Goal: Navigation & Orientation: Find specific page/section

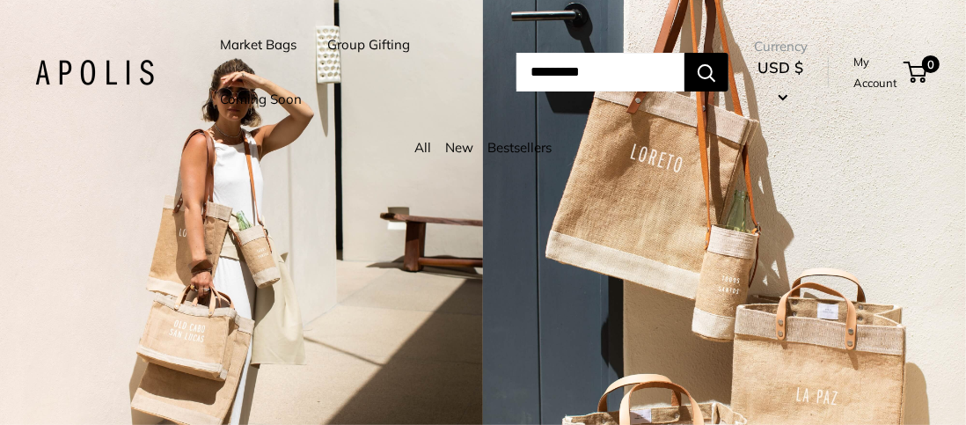
click at [247, 47] on link "Market Bags" at bounding box center [258, 45] width 77 height 25
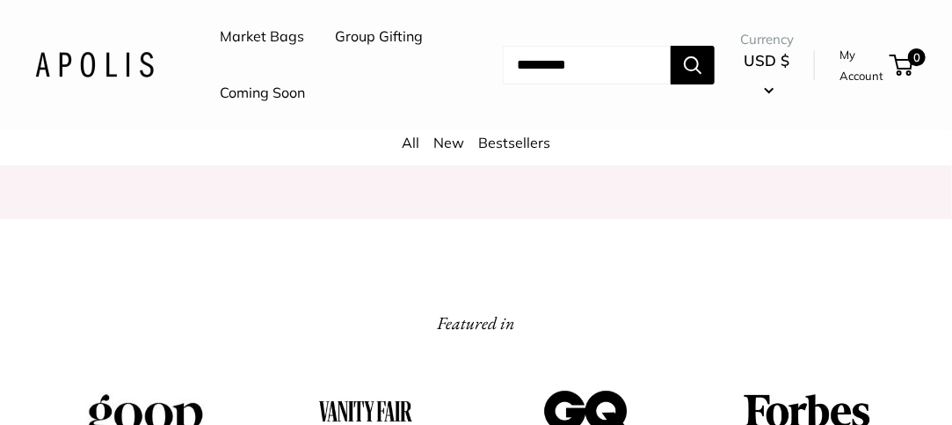
scroll to position [2111, 0]
